Goal: Task Accomplishment & Management: Manage account settings

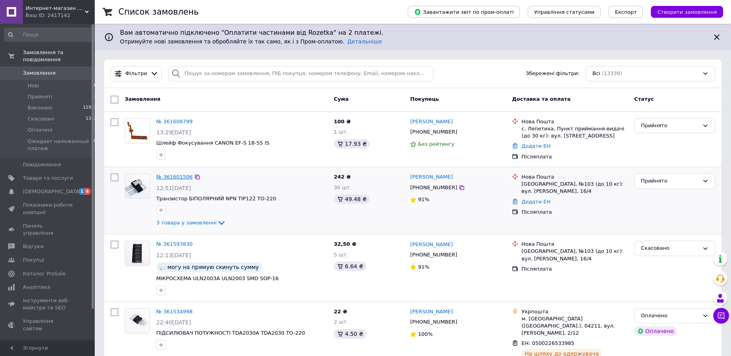
click at [183, 179] on link "№ 361601506" at bounding box center [174, 177] width 36 height 6
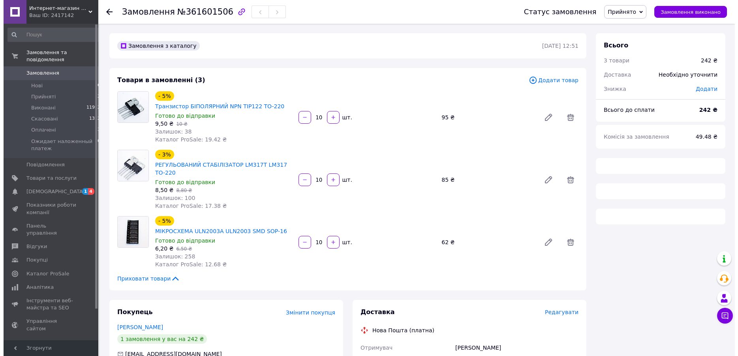
scroll to position [230, 0]
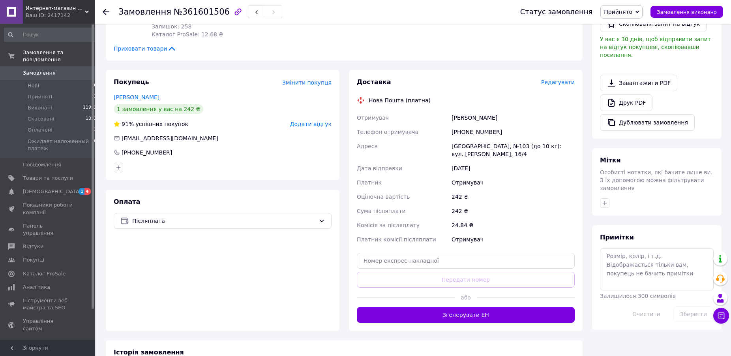
click at [558, 79] on span "Редагувати" at bounding box center [558, 82] width 34 height 6
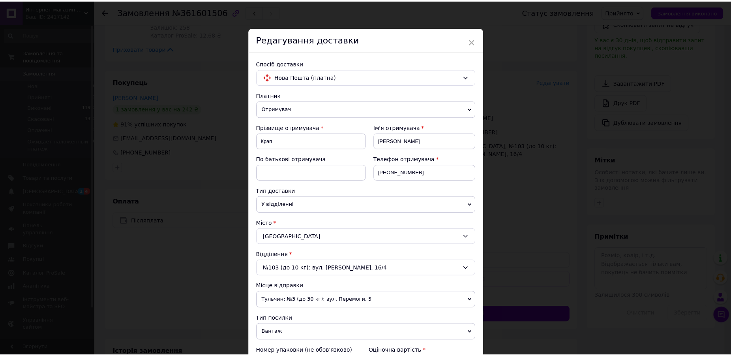
scroll to position [247, 0]
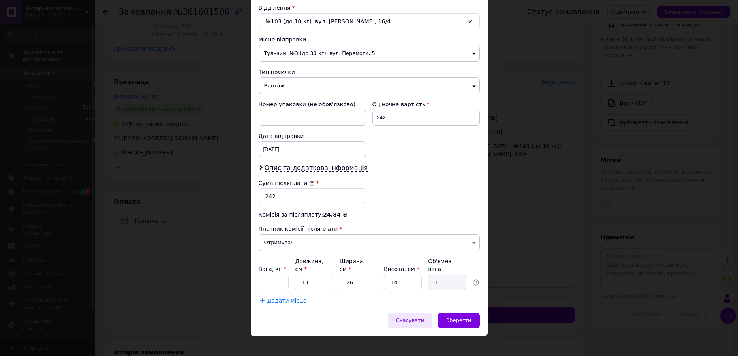
click at [414, 317] on span "Скасувати" at bounding box center [410, 320] width 28 height 6
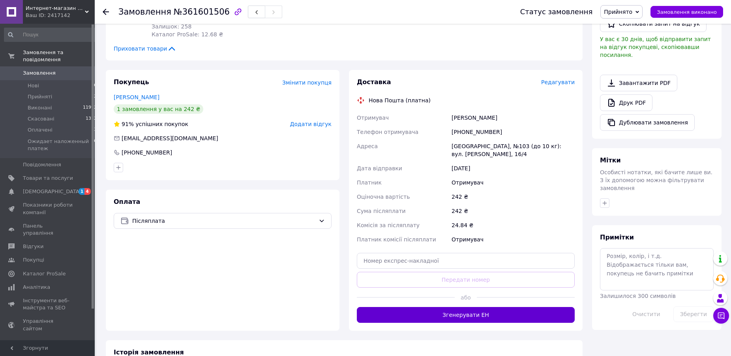
click at [455, 307] on button "Згенерувати ЕН" at bounding box center [466, 315] width 218 height 16
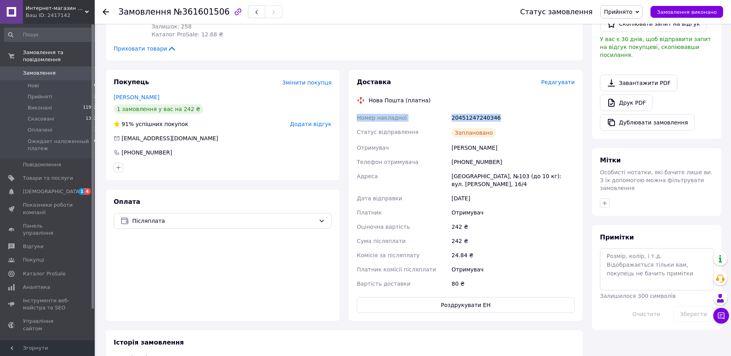
drag, startPoint x: 498, startPoint y: 108, endPoint x: 358, endPoint y: 109, distance: 139.8
click at [358, 111] on div "Номер накладної 20451247240346 Статус відправлення Заплановано Отримувач Крап […" at bounding box center [465, 201] width 221 height 180
copy div "Номер накладної 20451247240346"
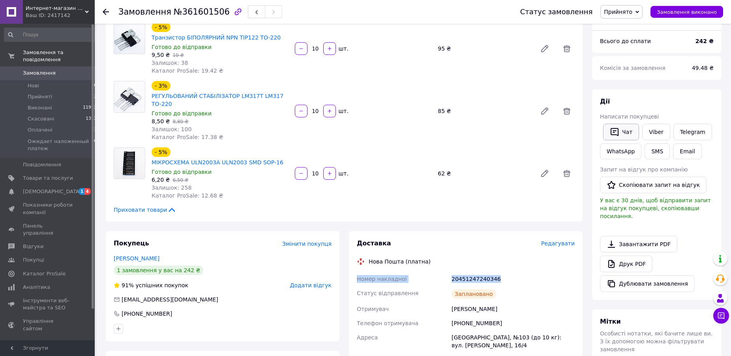
click at [626, 133] on button "Чат" at bounding box center [621, 132] width 36 height 17
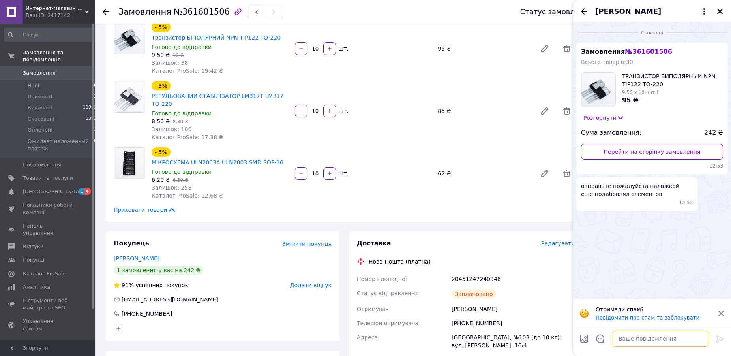
click at [660, 341] on textarea at bounding box center [660, 339] width 97 height 16
paste textarea "Номер накладної 20451247240346"
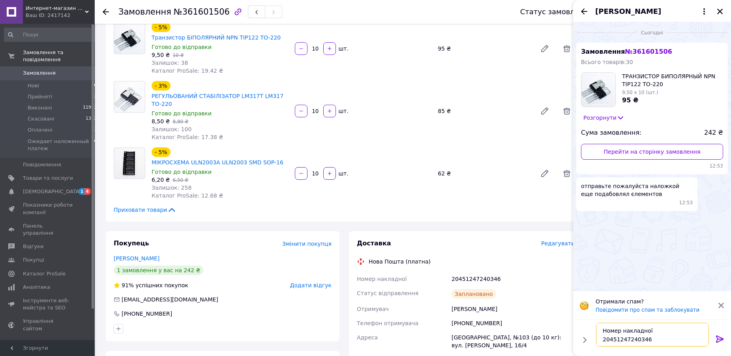
type textarea "Номер накладної 20451247240346"
click at [719, 338] on icon at bounding box center [720, 338] width 8 height 7
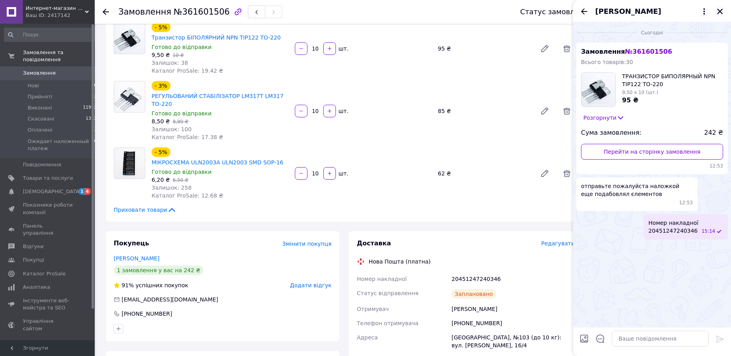
click at [722, 14] on icon "Закрити" at bounding box center [720, 11] width 7 height 7
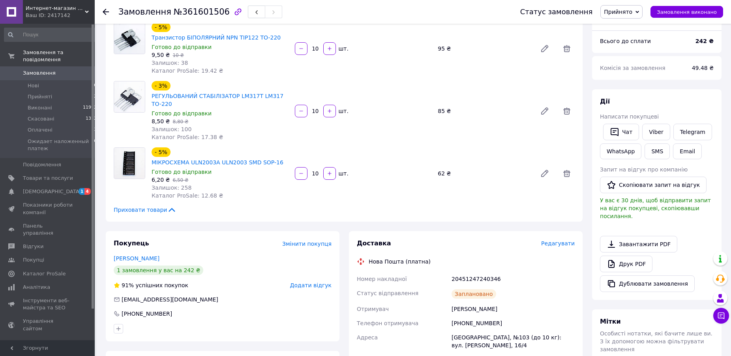
click at [105, 10] on use at bounding box center [106, 12] width 6 height 6
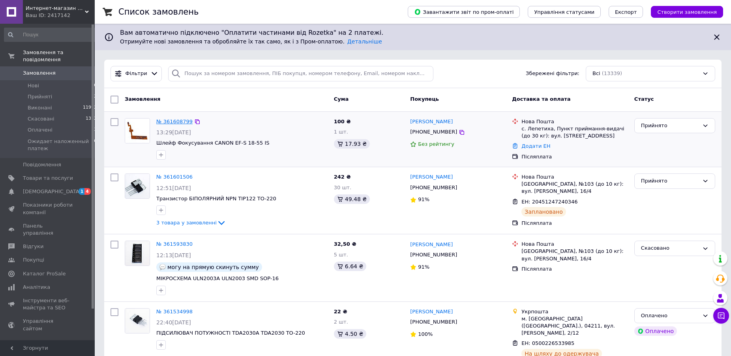
click at [174, 120] on link "№ 361608799" at bounding box center [174, 121] width 36 height 6
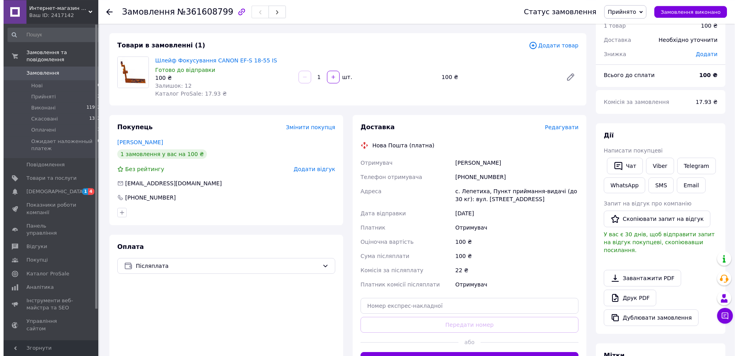
scroll to position [121, 0]
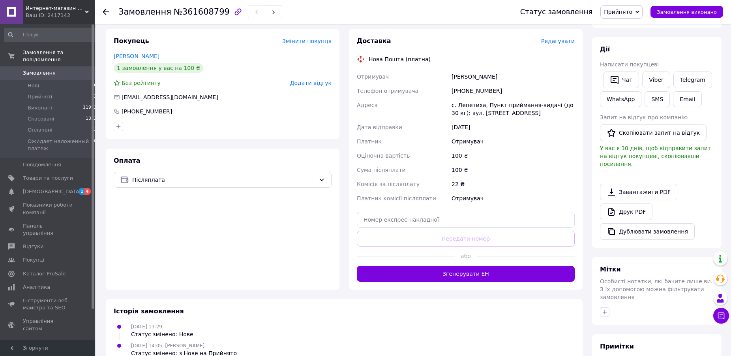
click at [563, 43] on span "Редагувати" at bounding box center [558, 41] width 34 height 6
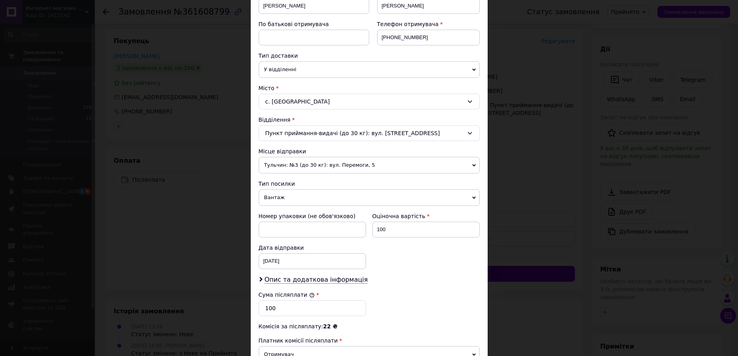
scroll to position [180, 0]
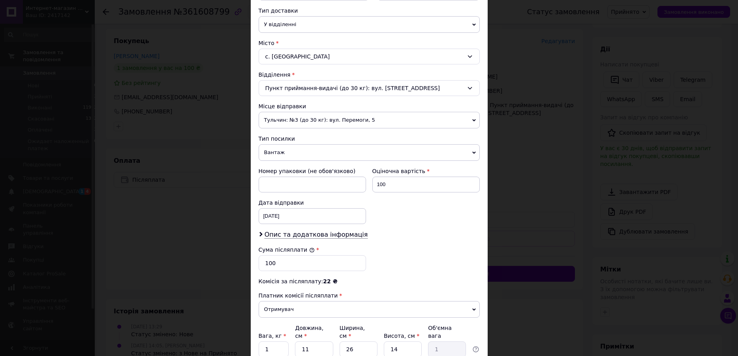
click at [472, 152] on icon at bounding box center [474, 153] width 4 height 4
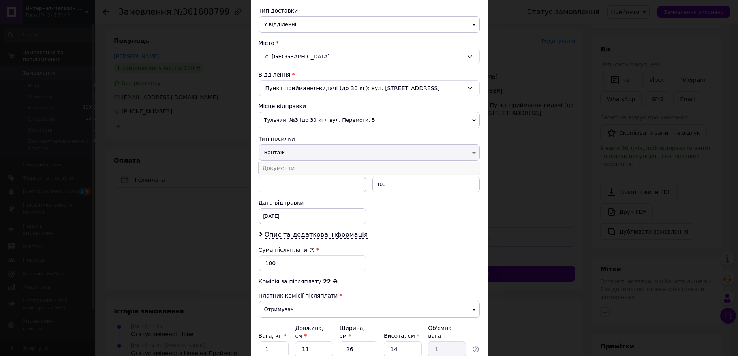
click at [263, 169] on li "Документи" at bounding box center [369, 168] width 221 height 12
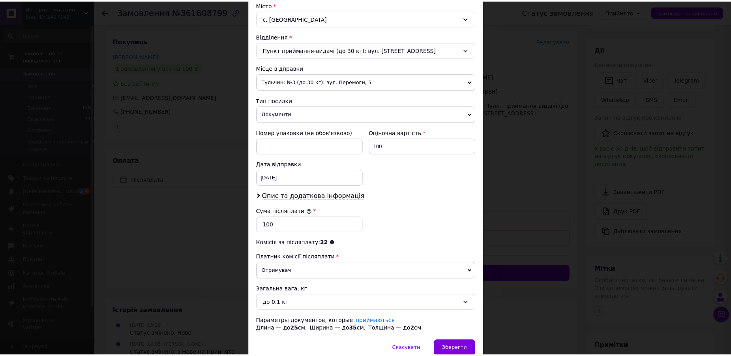
scroll to position [255, 0]
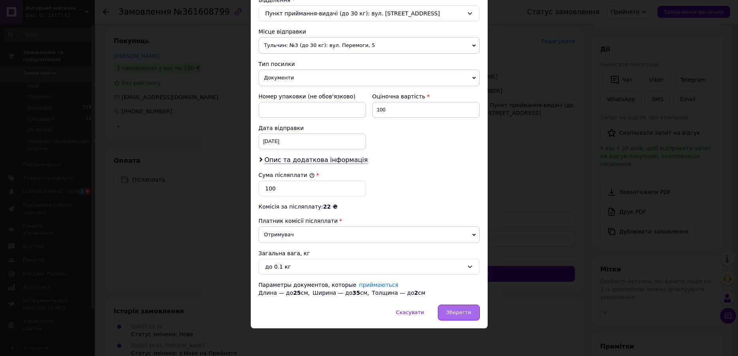
click at [460, 313] on span "Зберегти" at bounding box center [458, 312] width 25 height 6
